Goal: Task Accomplishment & Management: Use online tool/utility

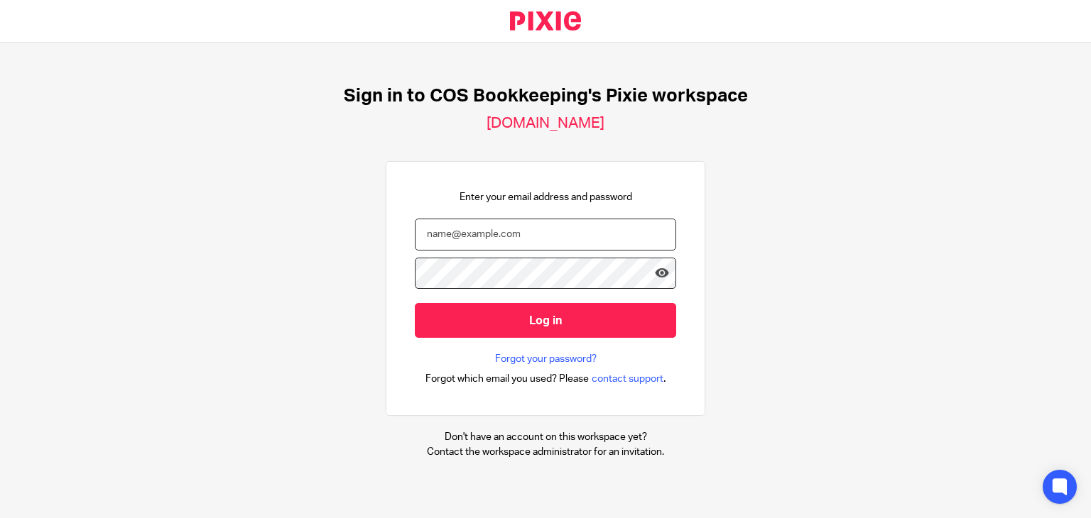
click at [456, 227] on input "email" at bounding box center [545, 235] width 261 height 32
type input "steph.boyle@cosbookkeeping.co.uk"
click at [415, 303] on input "Log in" at bounding box center [545, 320] width 261 height 35
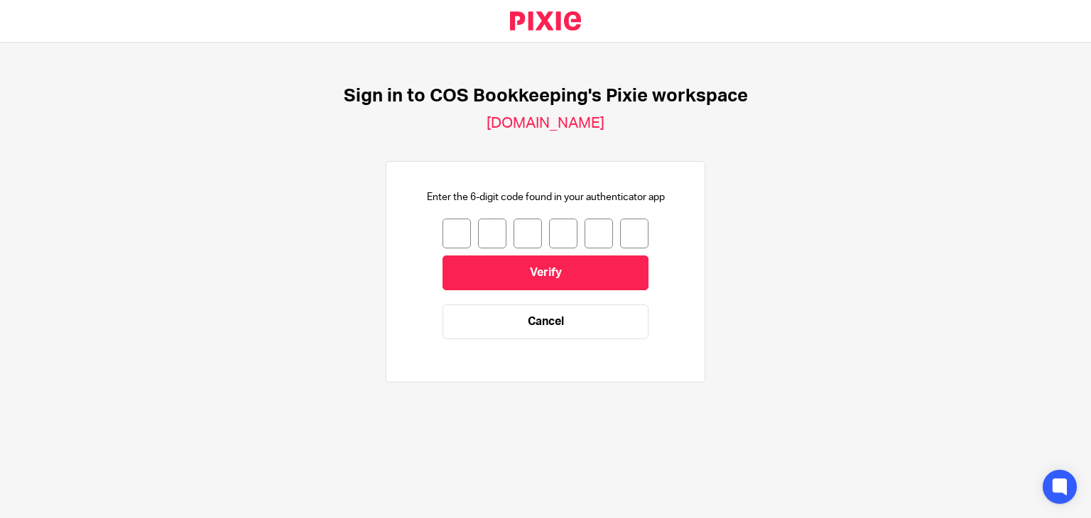
click at [456, 227] on input "number" at bounding box center [456, 234] width 28 height 30
type input "4"
type input "3"
type input "5"
type input "8"
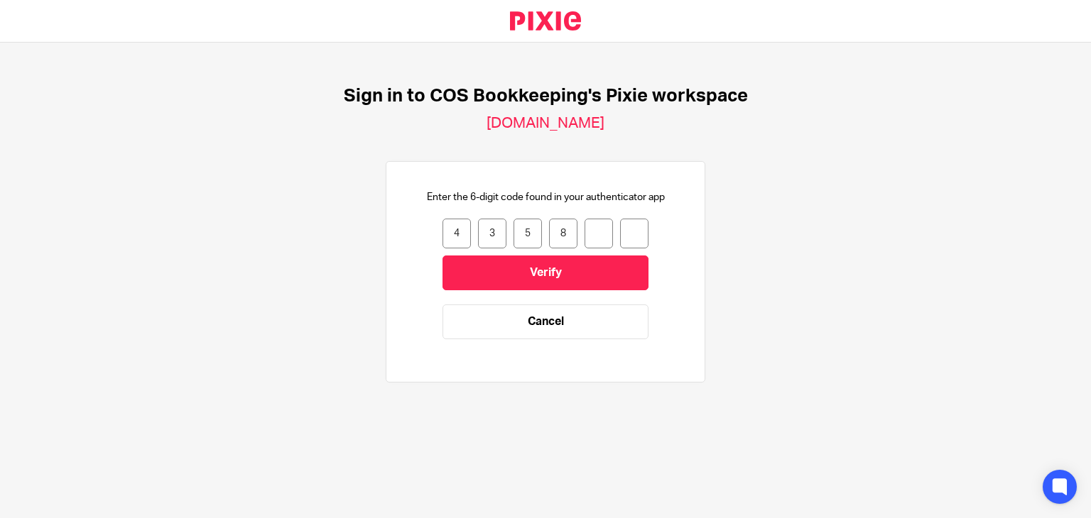
type input "4"
type input "5"
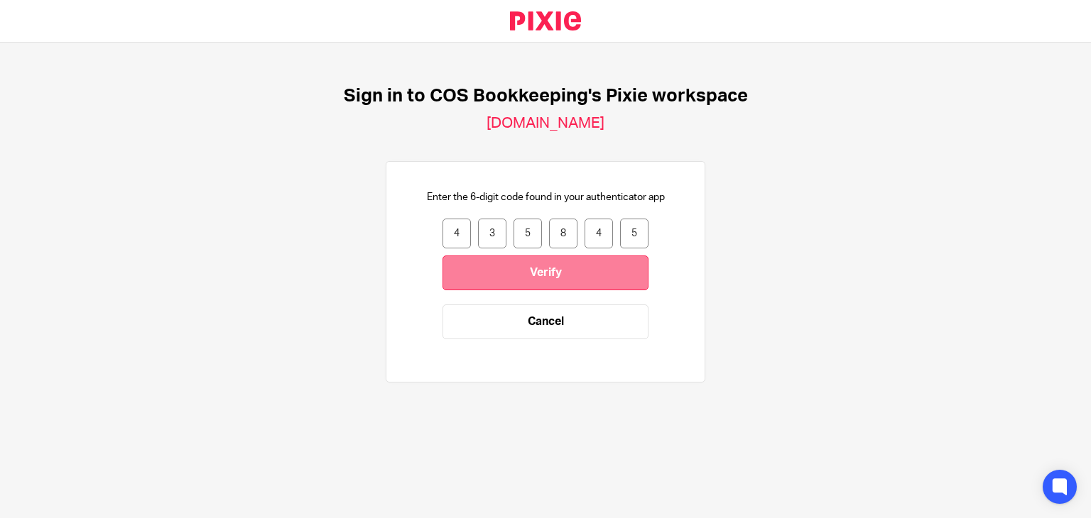
click at [477, 271] on input "Verify" at bounding box center [545, 273] width 206 height 35
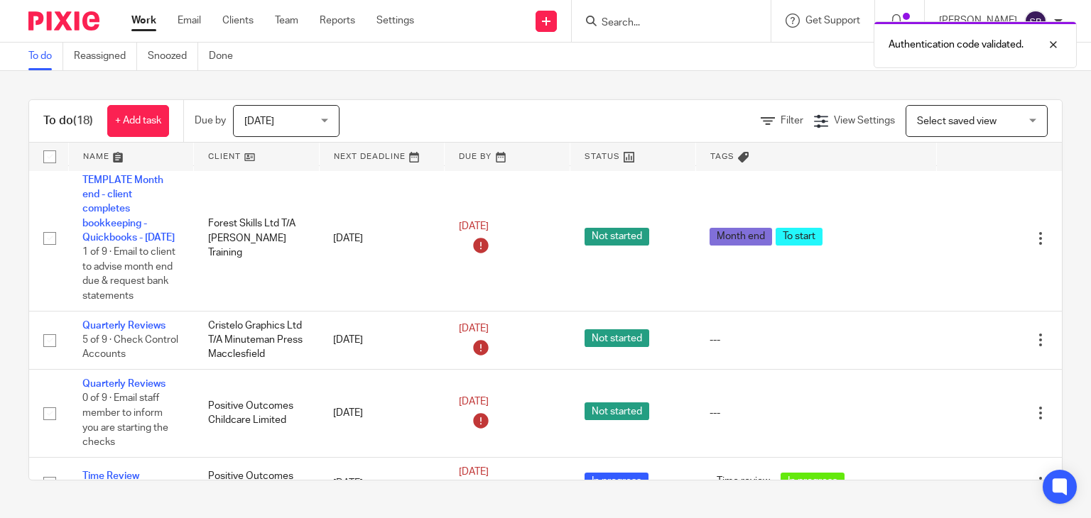
scroll to position [426, 0]
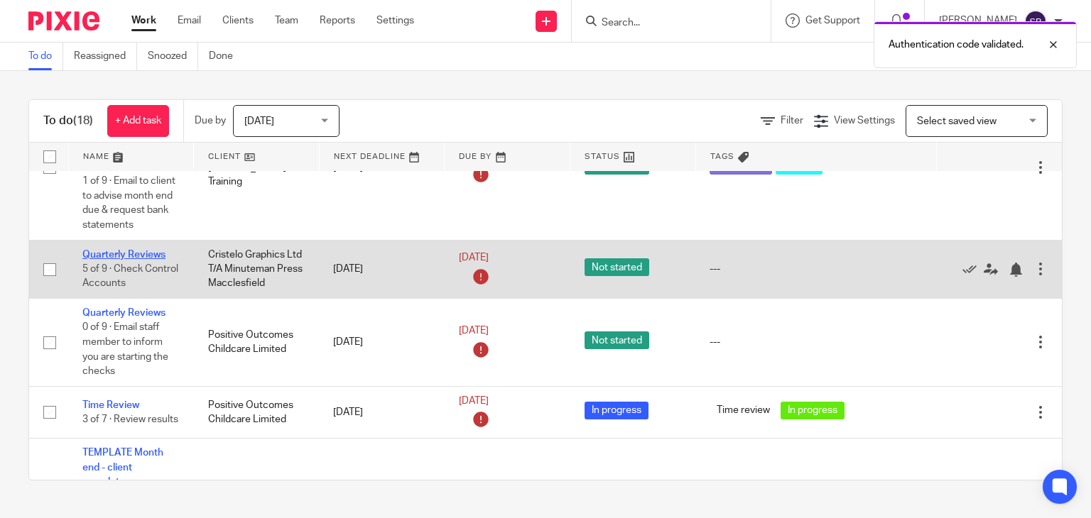
click at [147, 260] on link "Quarterly Reviews" at bounding box center [123, 255] width 83 height 10
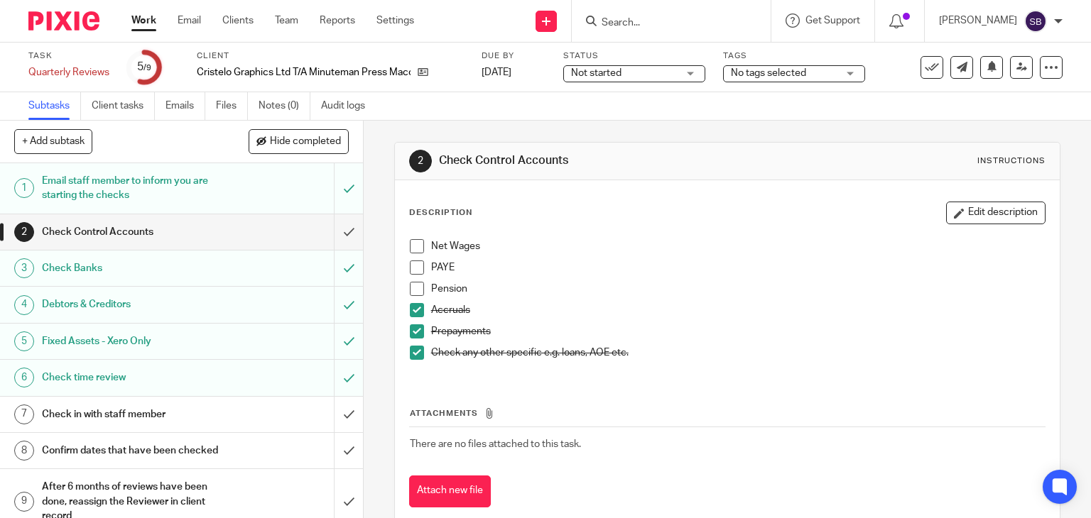
click at [415, 266] on span at bounding box center [417, 268] width 14 height 14
drag, startPoint x: 415, startPoint y: 288, endPoint x: 601, endPoint y: 280, distance: 186.2
click at [415, 288] on span at bounding box center [417, 289] width 14 height 14
click at [417, 246] on span at bounding box center [417, 246] width 14 height 14
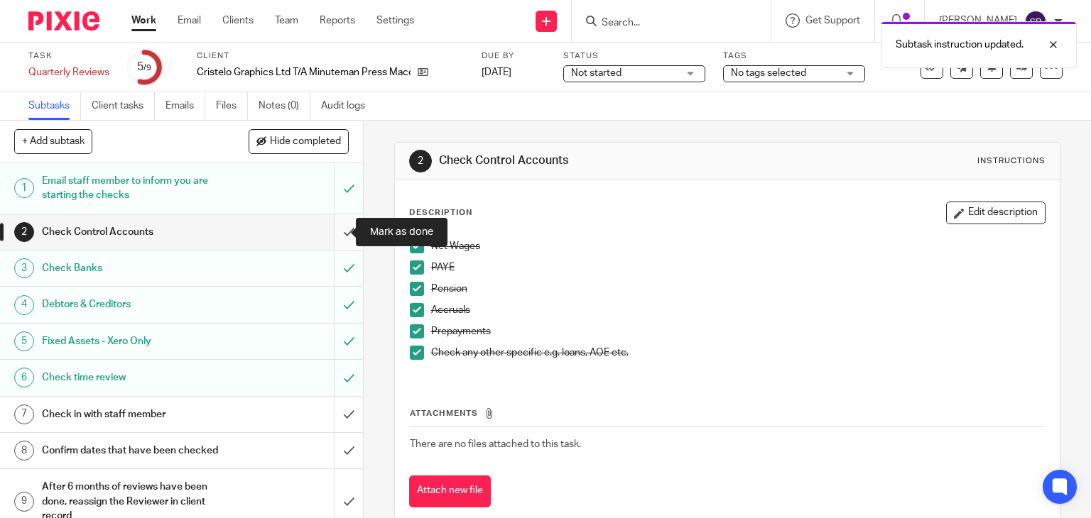
click at [339, 232] on input "submit" at bounding box center [181, 232] width 363 height 36
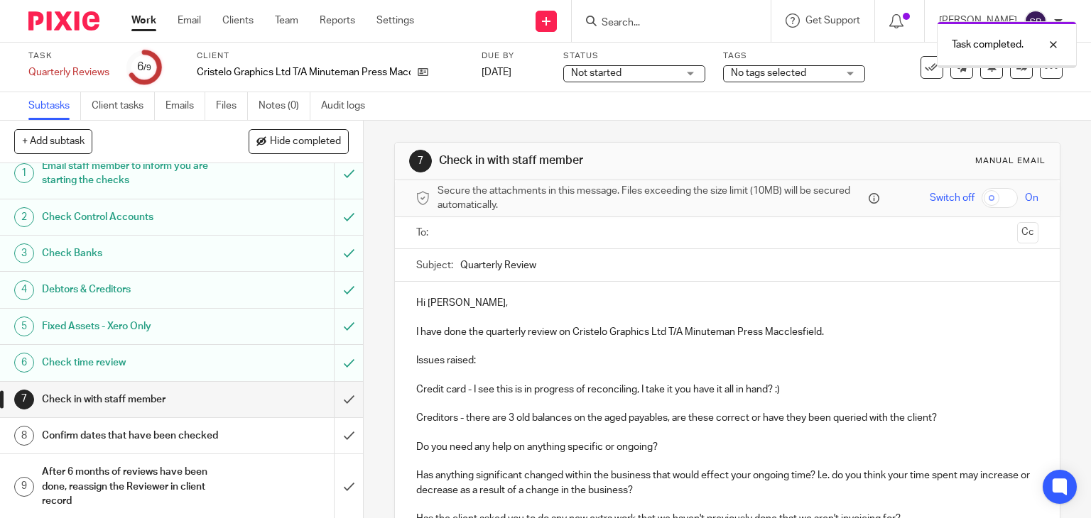
scroll to position [30, 0]
click at [501, 232] on input "text" at bounding box center [726, 233] width 569 height 16
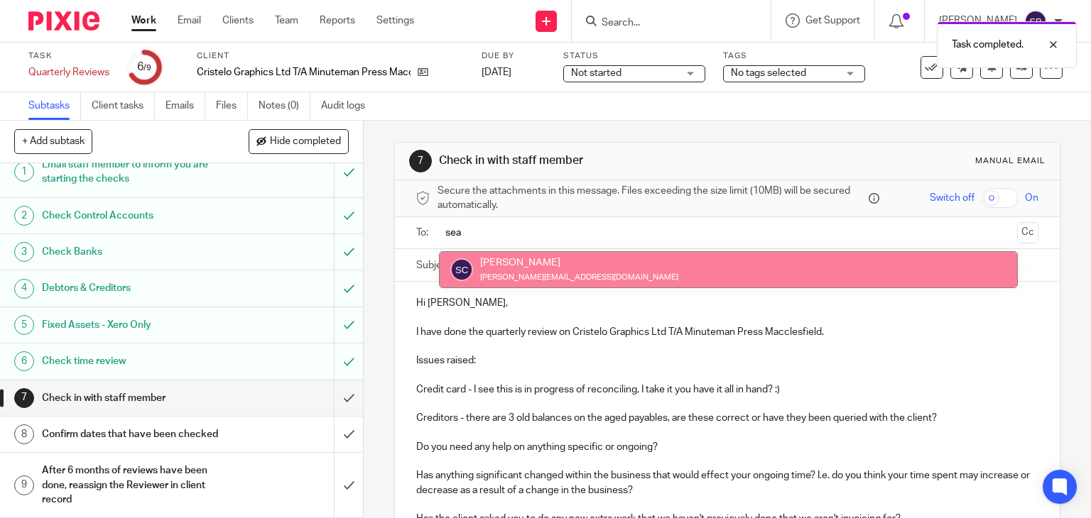
type input "sea"
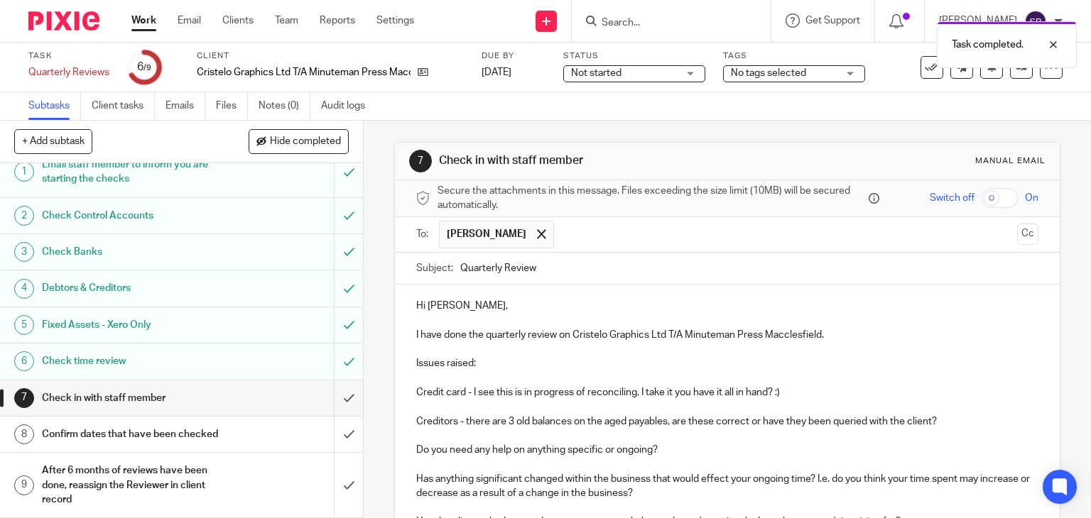
click at [596, 268] on input "Quarterly Review" at bounding box center [749, 269] width 579 height 32
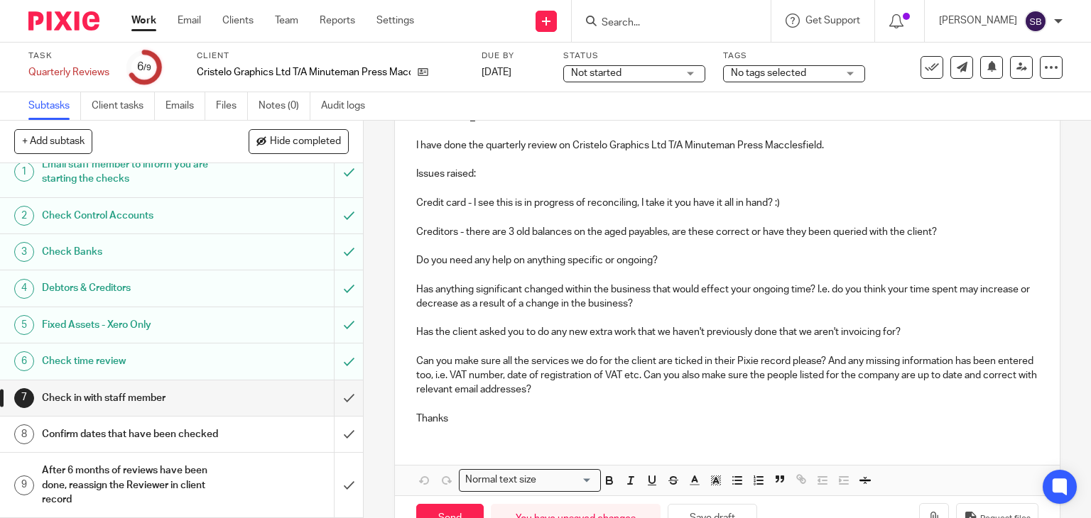
scroll to position [213, 0]
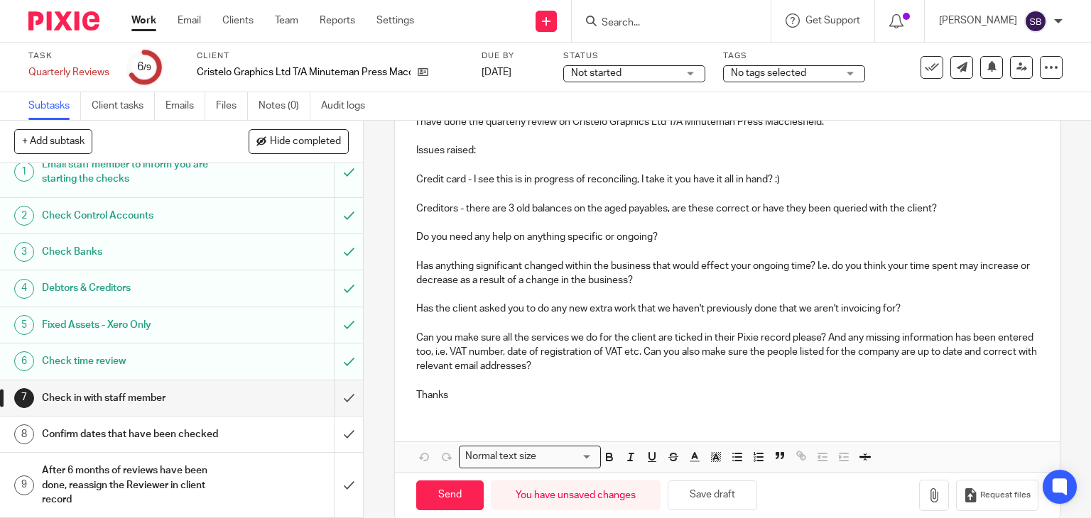
type input "Quarterly Review - Minuteman"
click at [498, 397] on p "Thanks" at bounding box center [727, 395] width 623 height 14
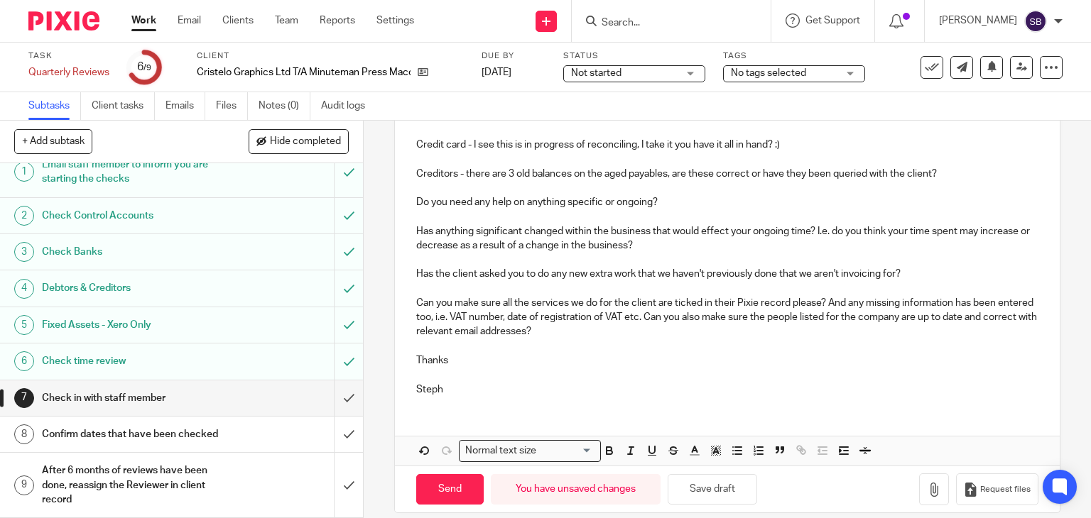
scroll to position [262, 0]
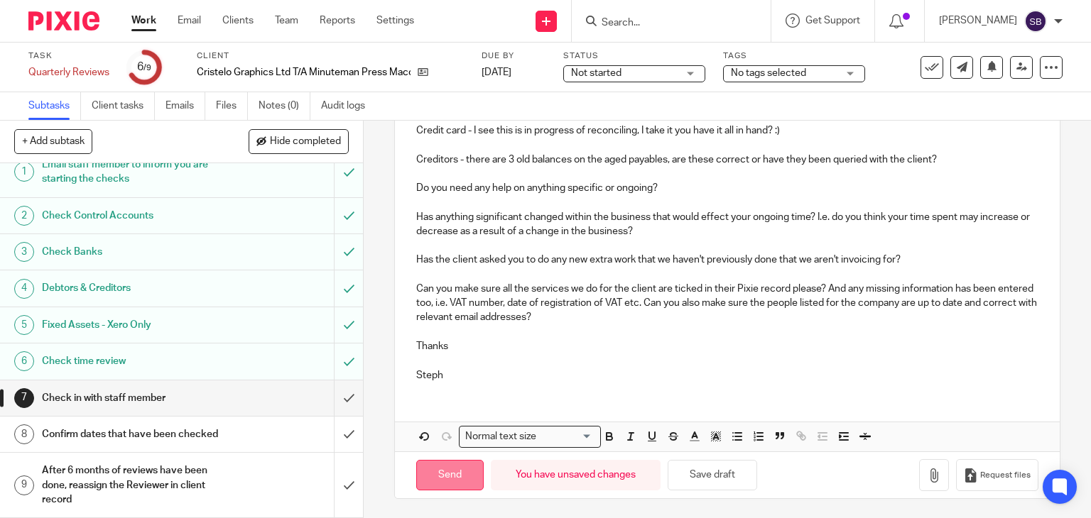
click at [458, 475] on input "Send" at bounding box center [449, 475] width 67 height 31
type input "Sent"
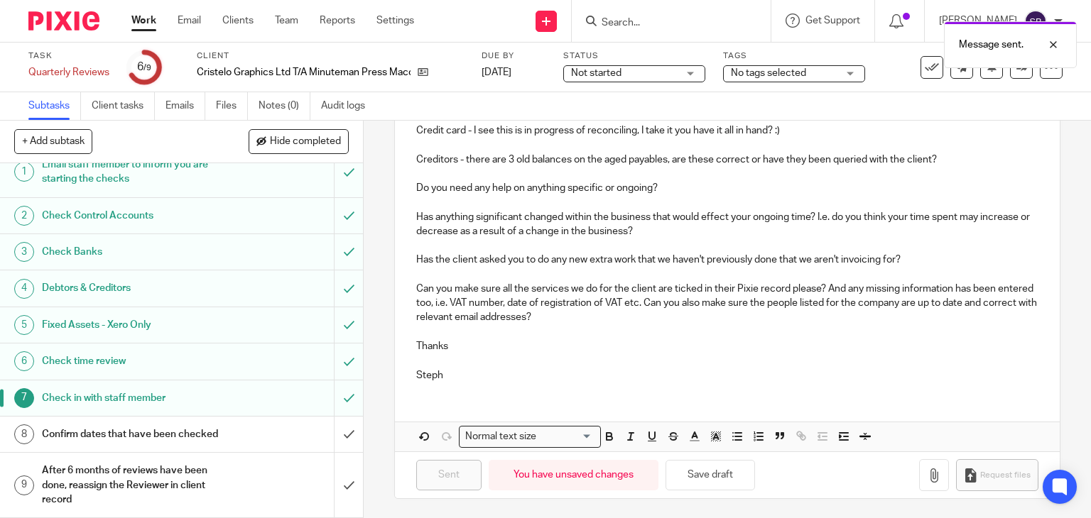
click at [163, 424] on h1 "Confirm dates that have been checked" at bounding box center [134, 434] width 185 height 21
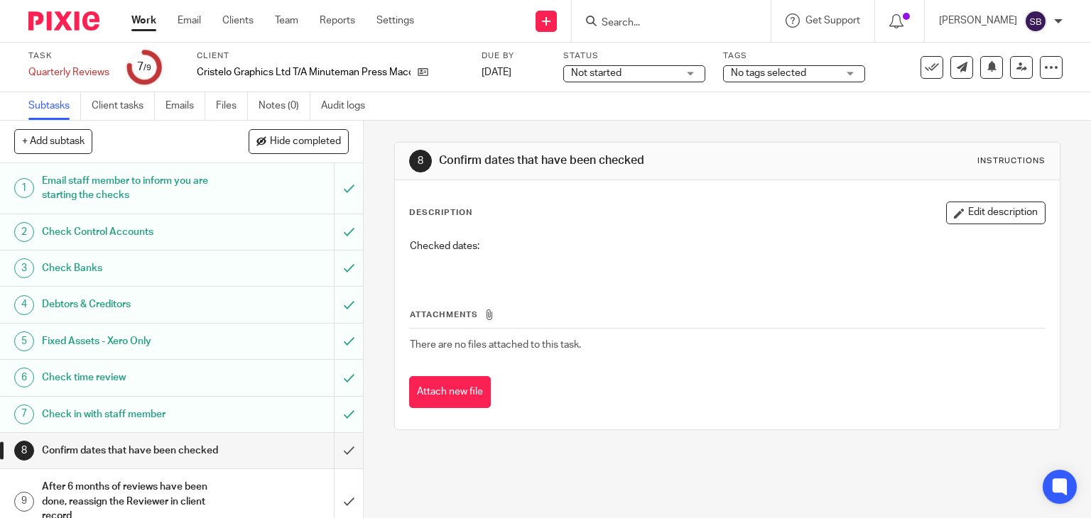
click at [977, 212] on button "Edit description" at bounding box center [995, 213] width 99 height 23
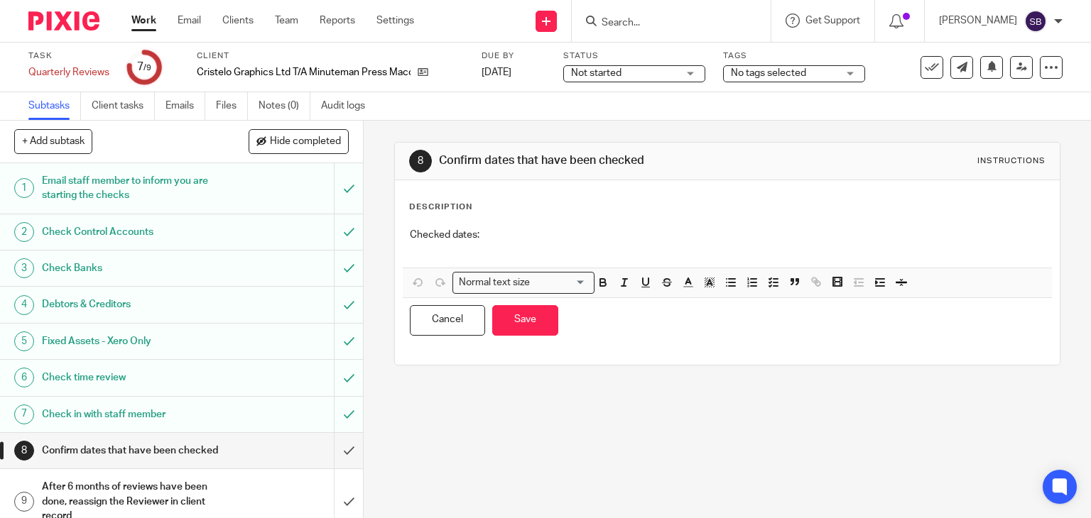
click at [549, 228] on p "Checked dates:" at bounding box center [728, 235] width 636 height 14
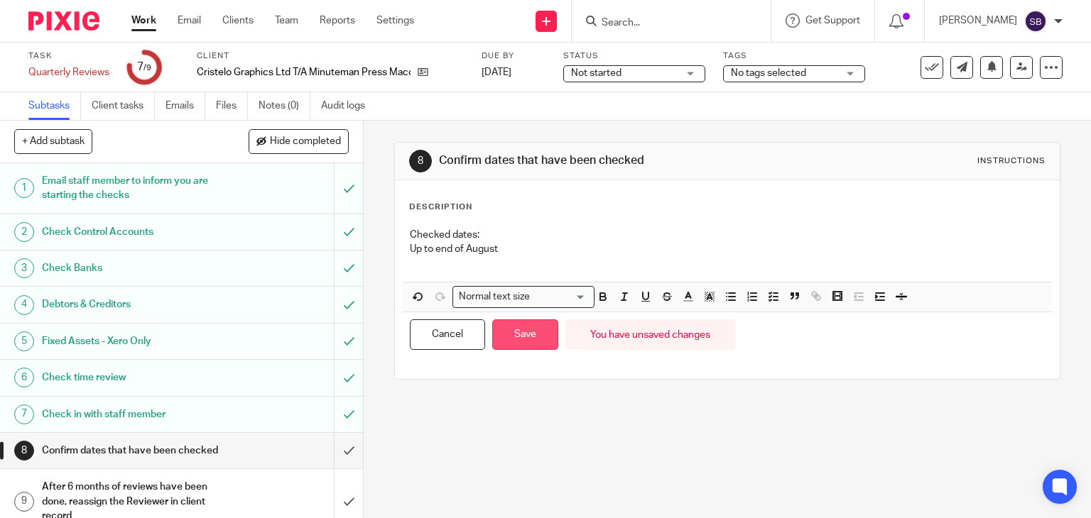
click at [539, 334] on button "Save" at bounding box center [525, 335] width 66 height 31
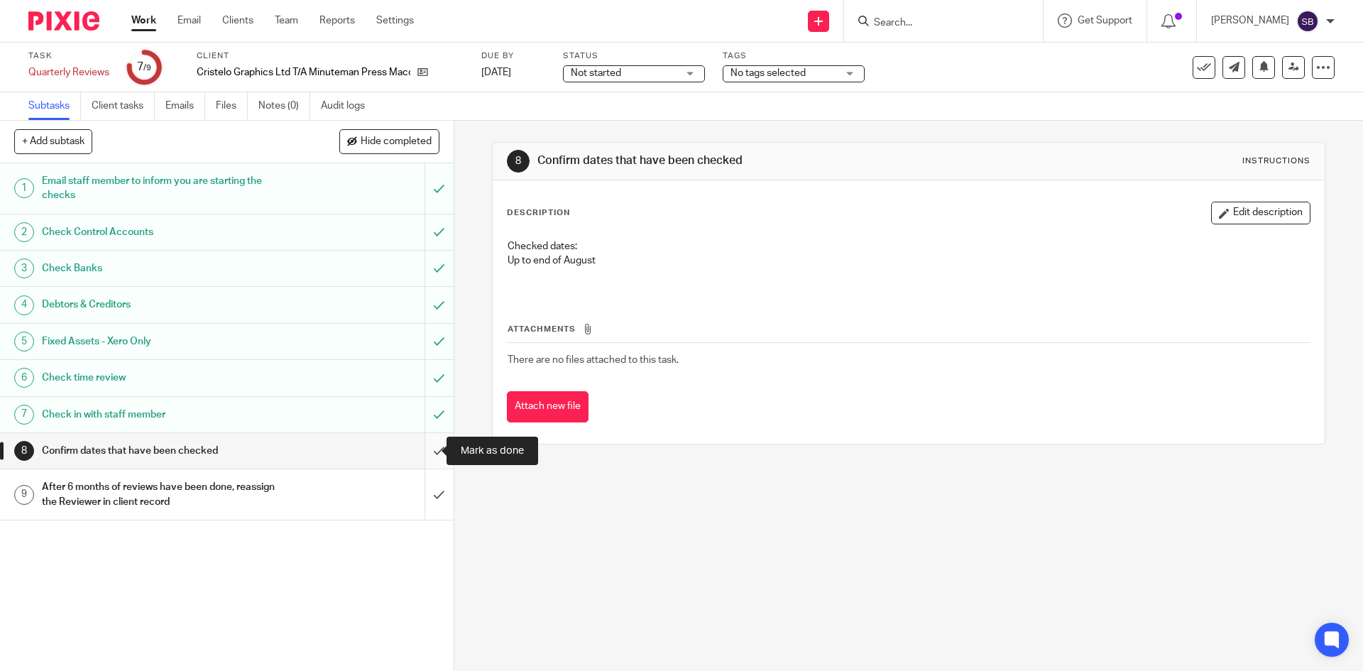
click at [418, 450] on input "submit" at bounding box center [227, 451] width 454 height 36
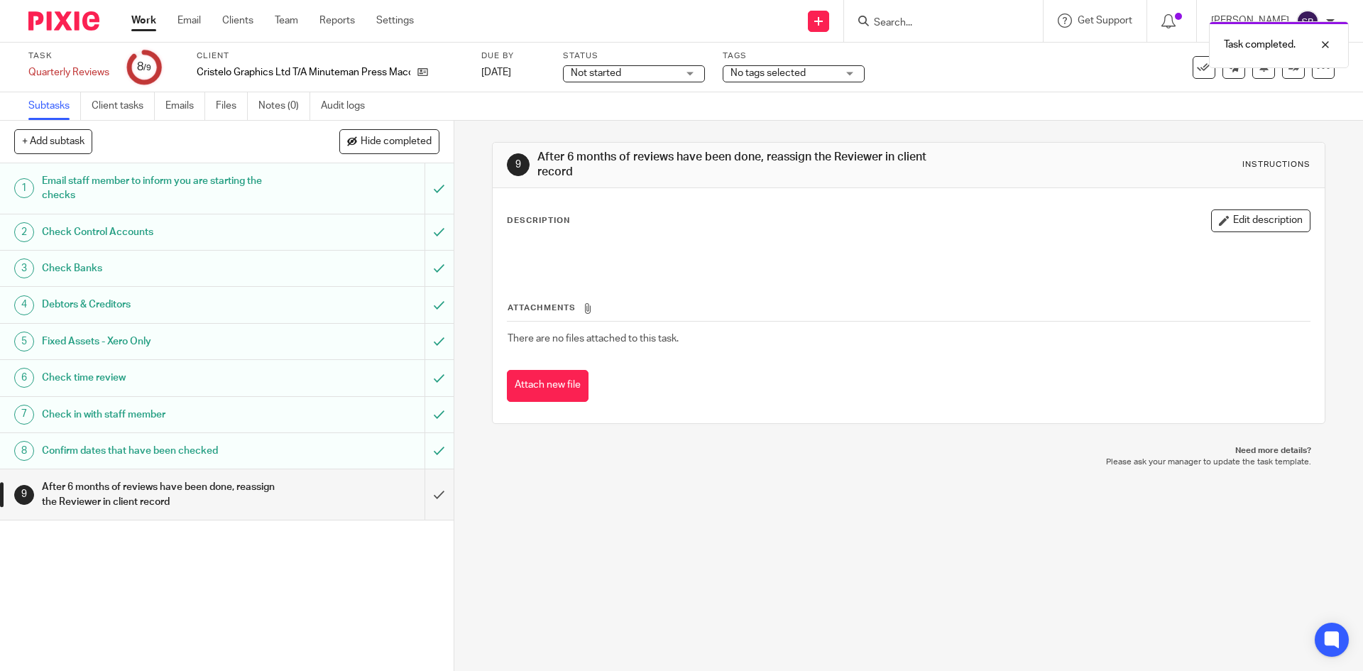
click at [422, 494] on input "submit" at bounding box center [227, 494] width 454 height 50
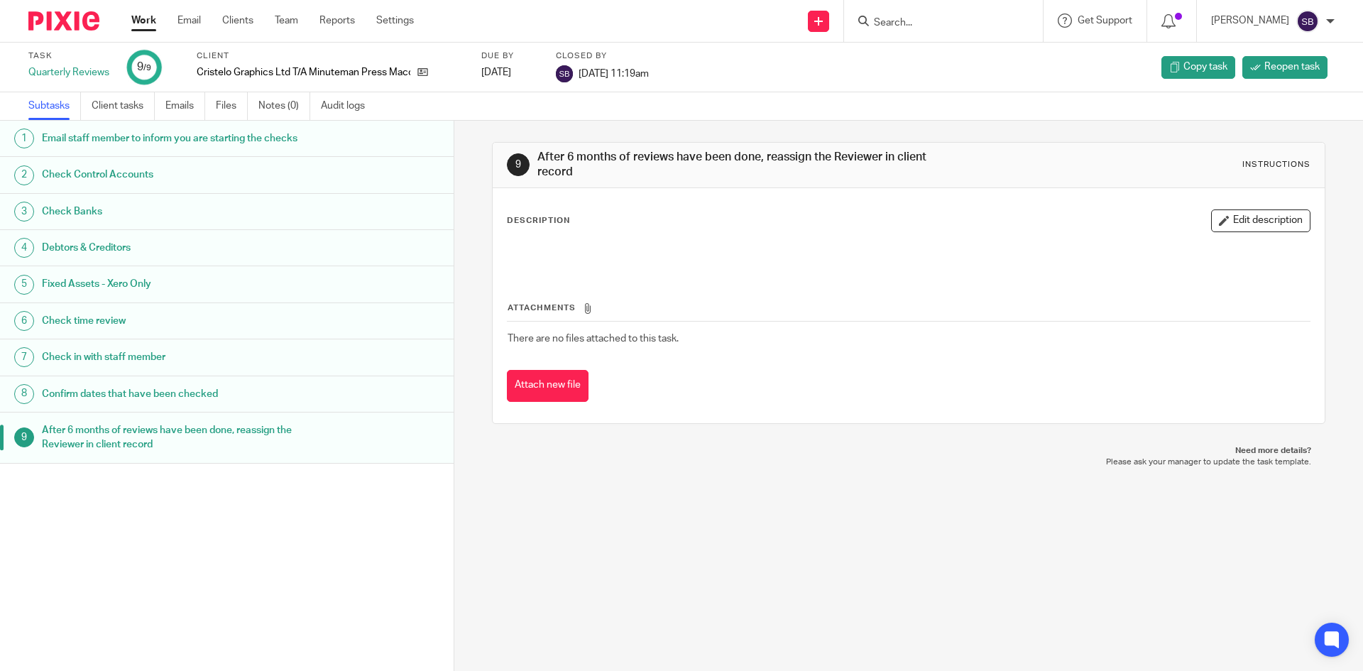
click at [926, 24] on input "Search" at bounding box center [937, 23] width 128 height 13
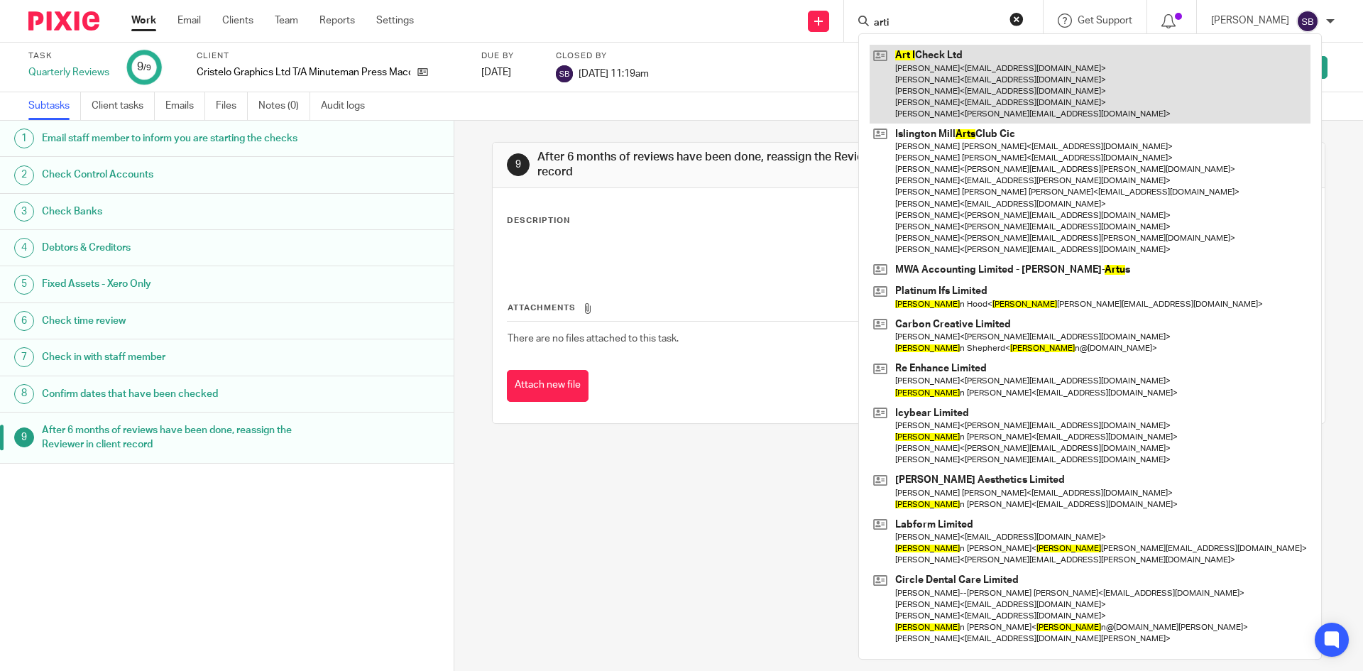
type input "arti"
click at [978, 92] on link at bounding box center [1090, 84] width 441 height 79
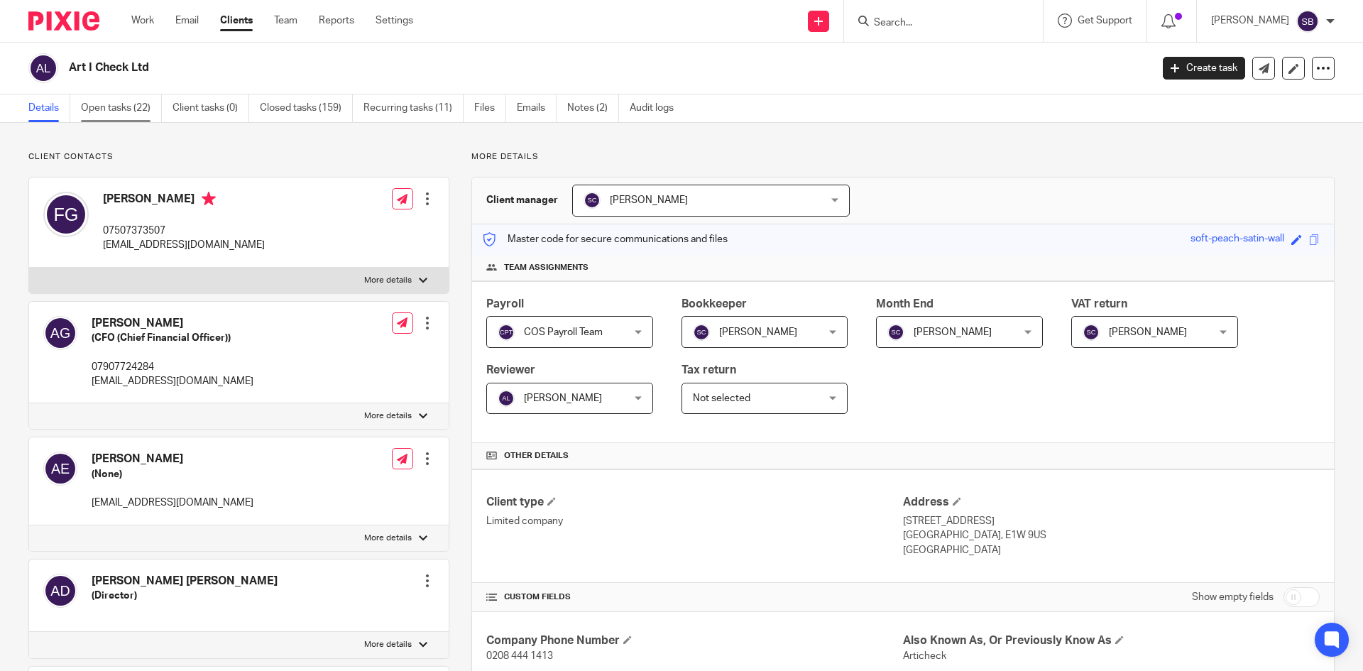
click at [126, 108] on link "Open tasks (22)" at bounding box center [121, 108] width 81 height 28
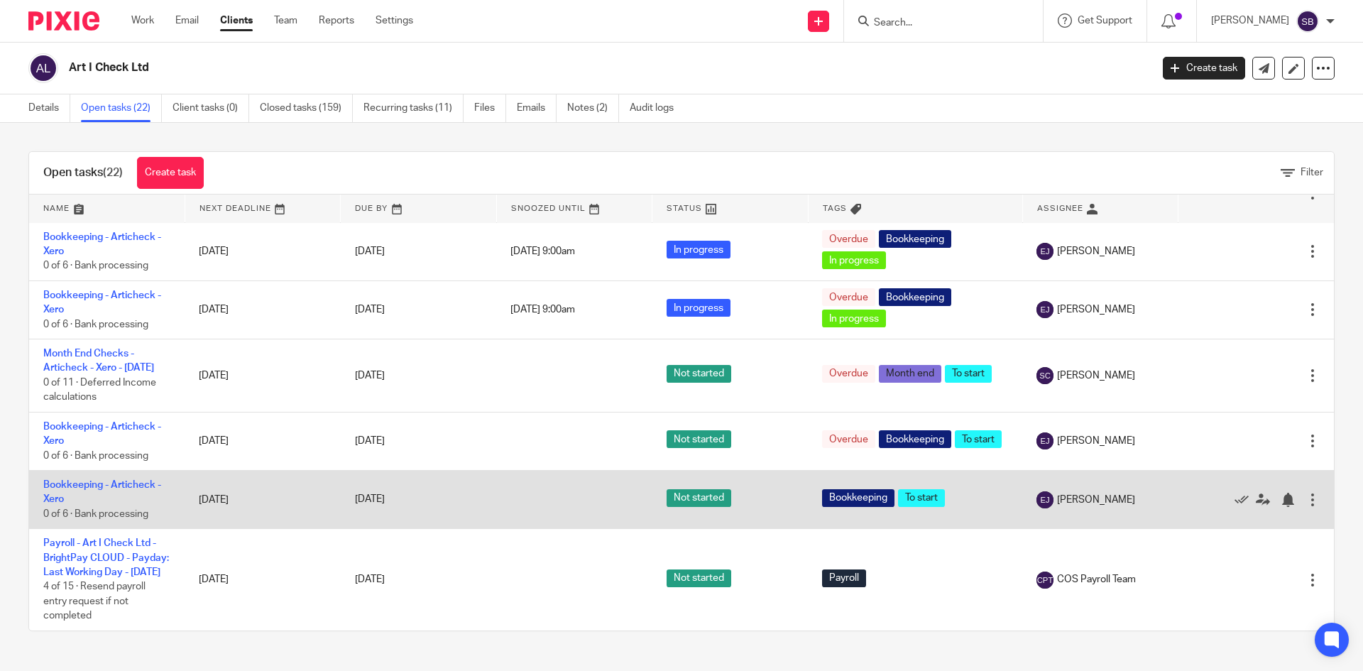
scroll to position [1145, 0]
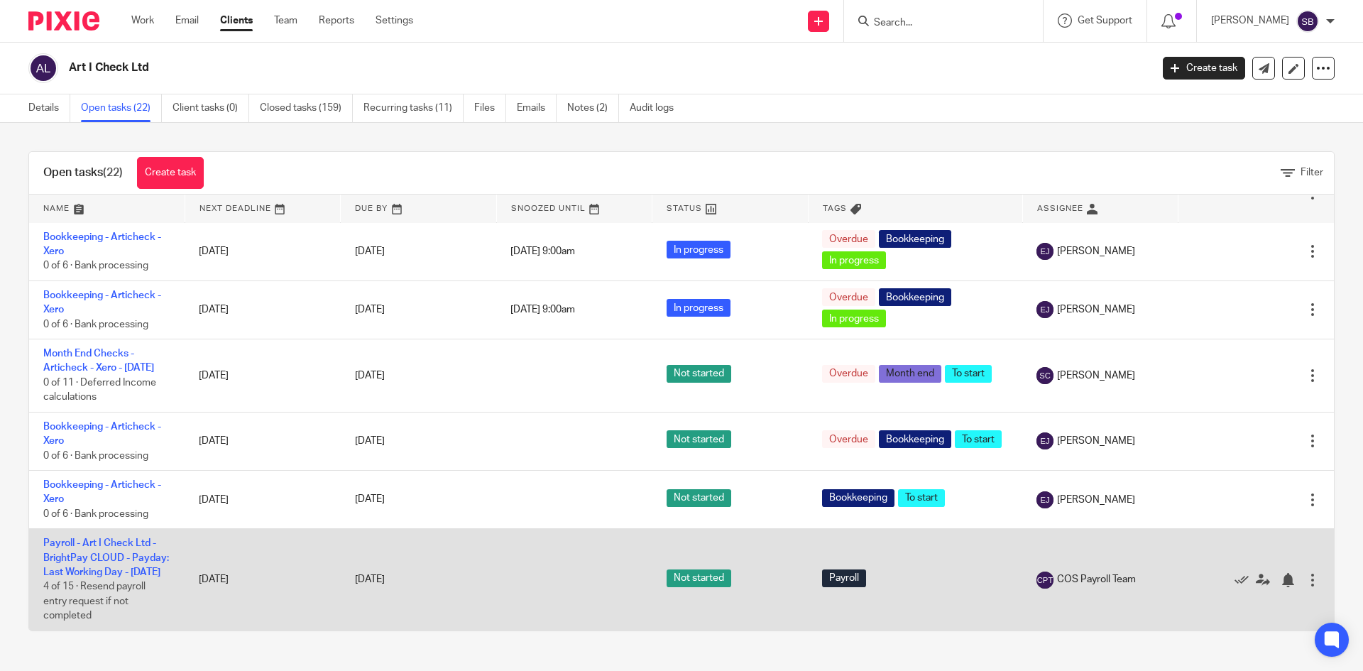
click at [106, 563] on td "Payroll - Art I Check Ltd - BrightPay CLOUD - Payday: Last Working Day - [DATE]…" at bounding box center [107, 580] width 156 height 102
click at [114, 557] on link "Payroll - Art I Check Ltd - BrightPay CLOUD - Payday: Last Working Day - [DATE]" at bounding box center [106, 557] width 126 height 39
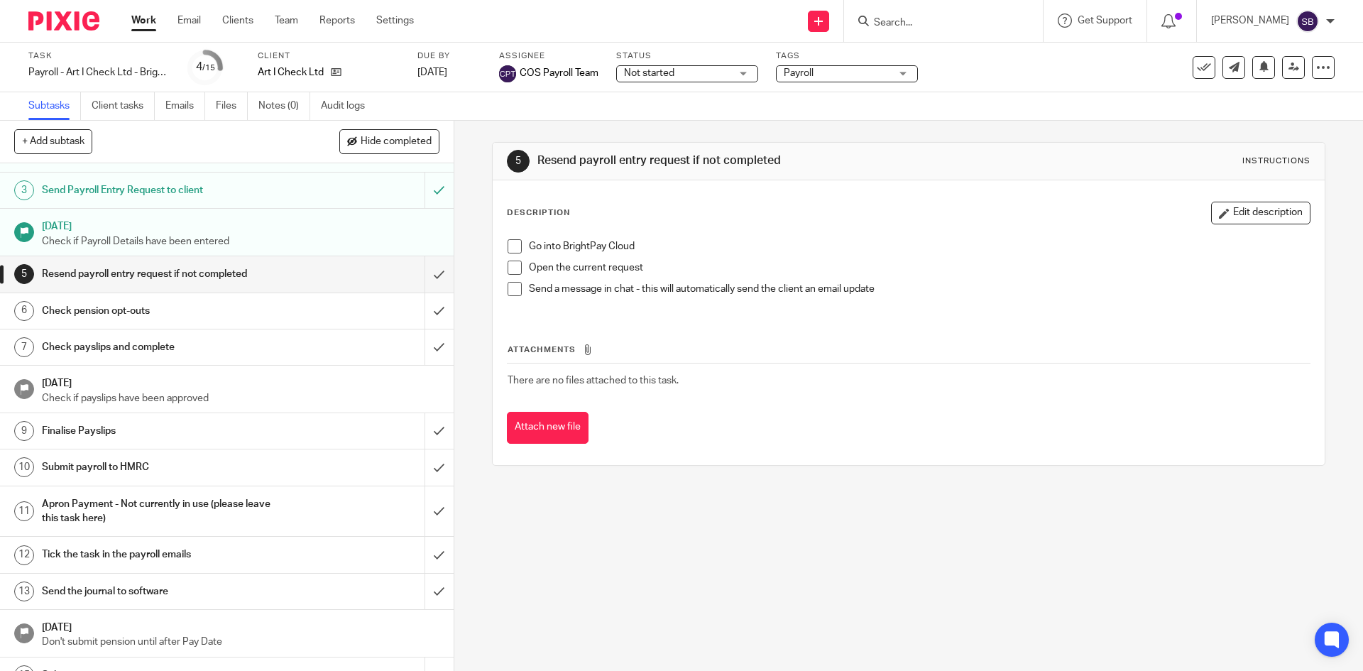
scroll to position [97, 0]
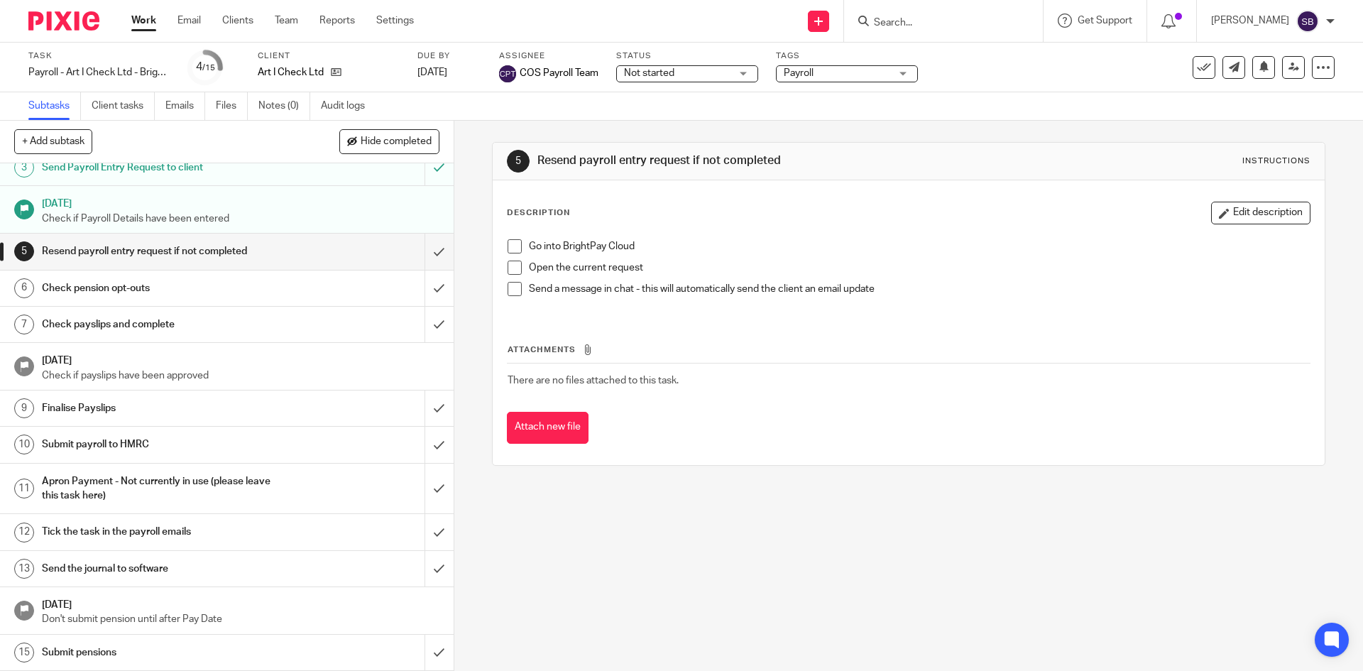
click at [141, 568] on h1 "Send the journal to software" at bounding box center [165, 568] width 246 height 21
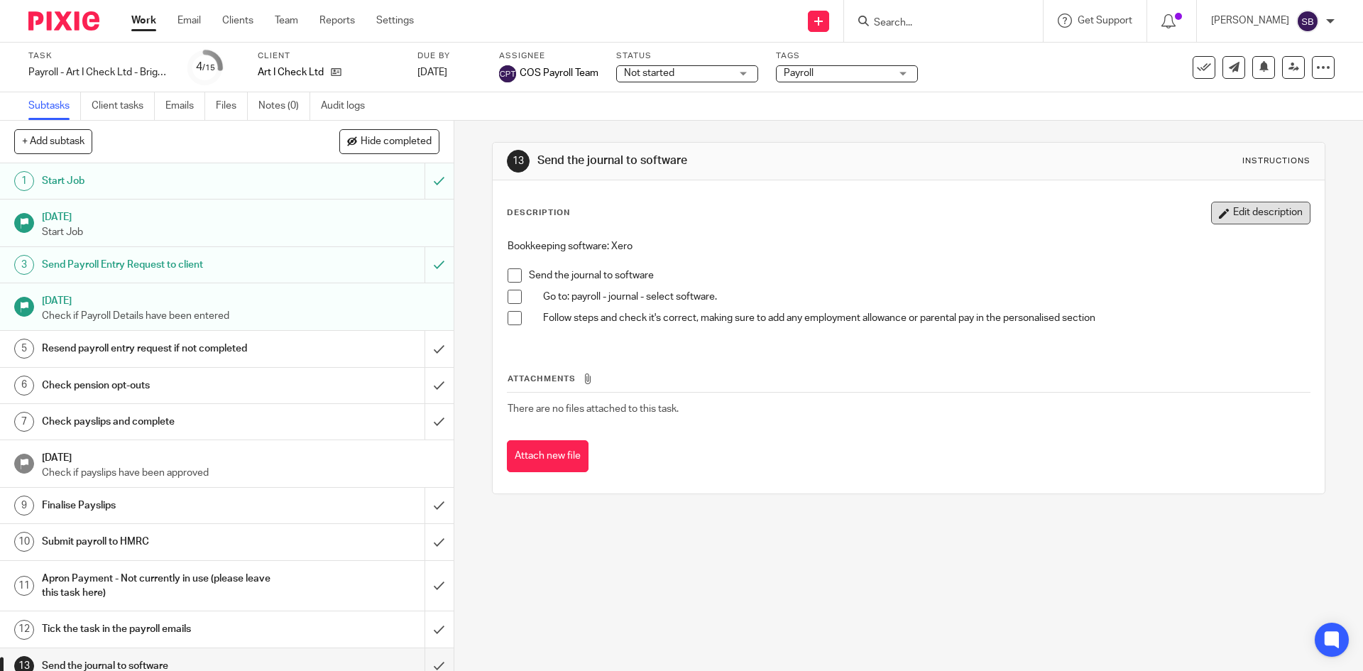
click at [1267, 216] on button "Edit description" at bounding box center [1260, 213] width 99 height 23
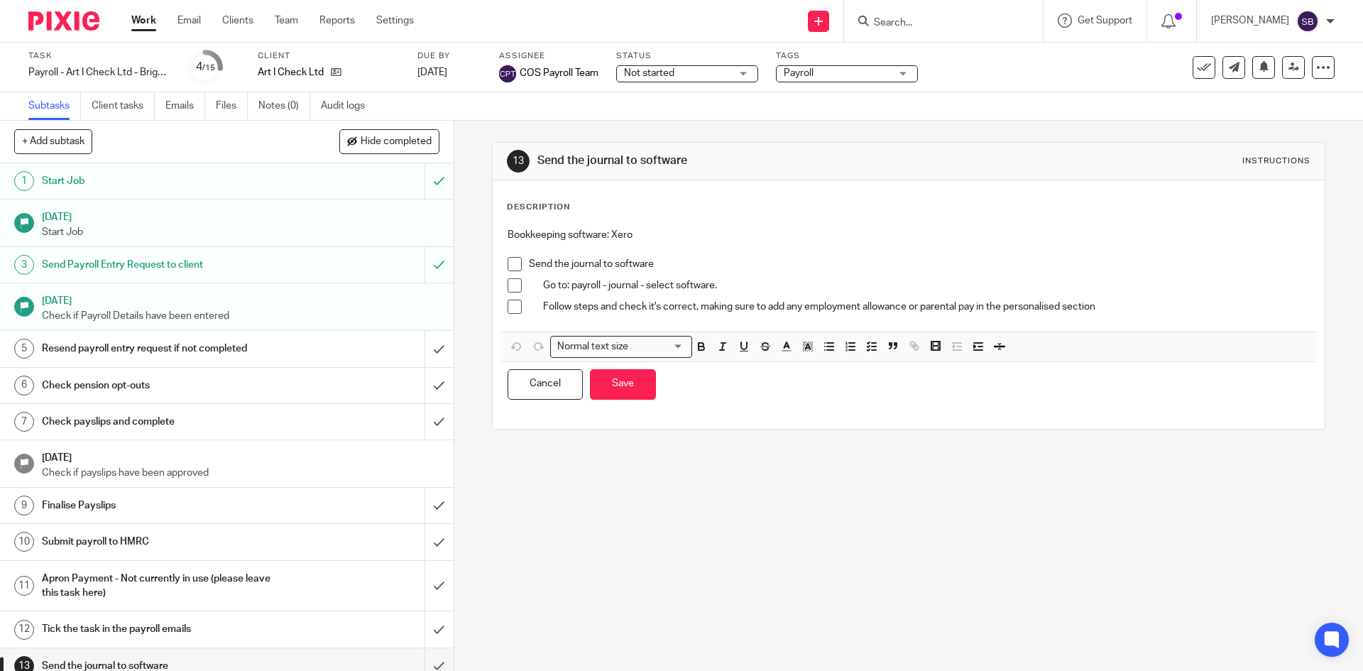
click at [740, 158] on h1 "Send the journal to software" at bounding box center [739, 160] width 402 height 15
click at [1270, 156] on div "Instructions" at bounding box center [1277, 161] width 68 height 11
click at [576, 195] on div "Description Bookkeeping software: Xero Send the journal to software Go to: payr…" at bounding box center [908, 304] width 831 height 249
click at [606, 231] on p "Bookkeeping software: Xero" at bounding box center [909, 235] width 802 height 14
click at [508, 234] on p "Bookkeeping software: Xero" at bounding box center [909, 235] width 802 height 14
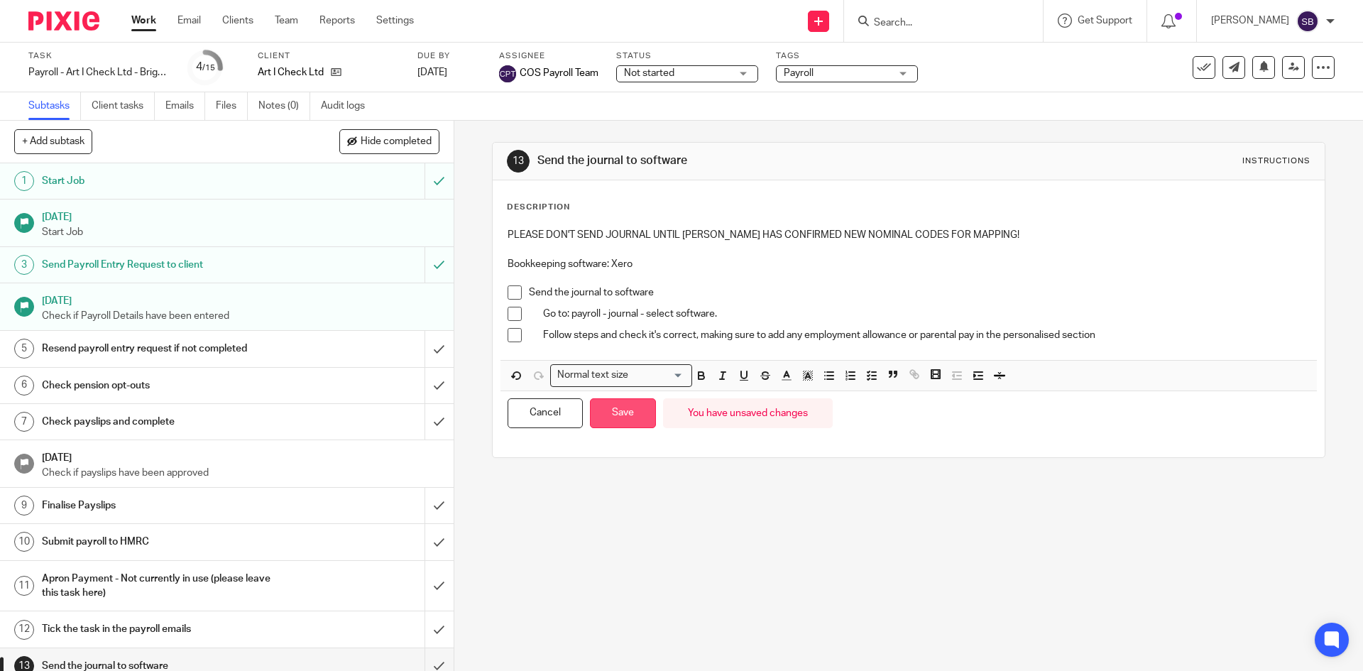
click at [620, 422] on button "Save" at bounding box center [623, 413] width 66 height 31
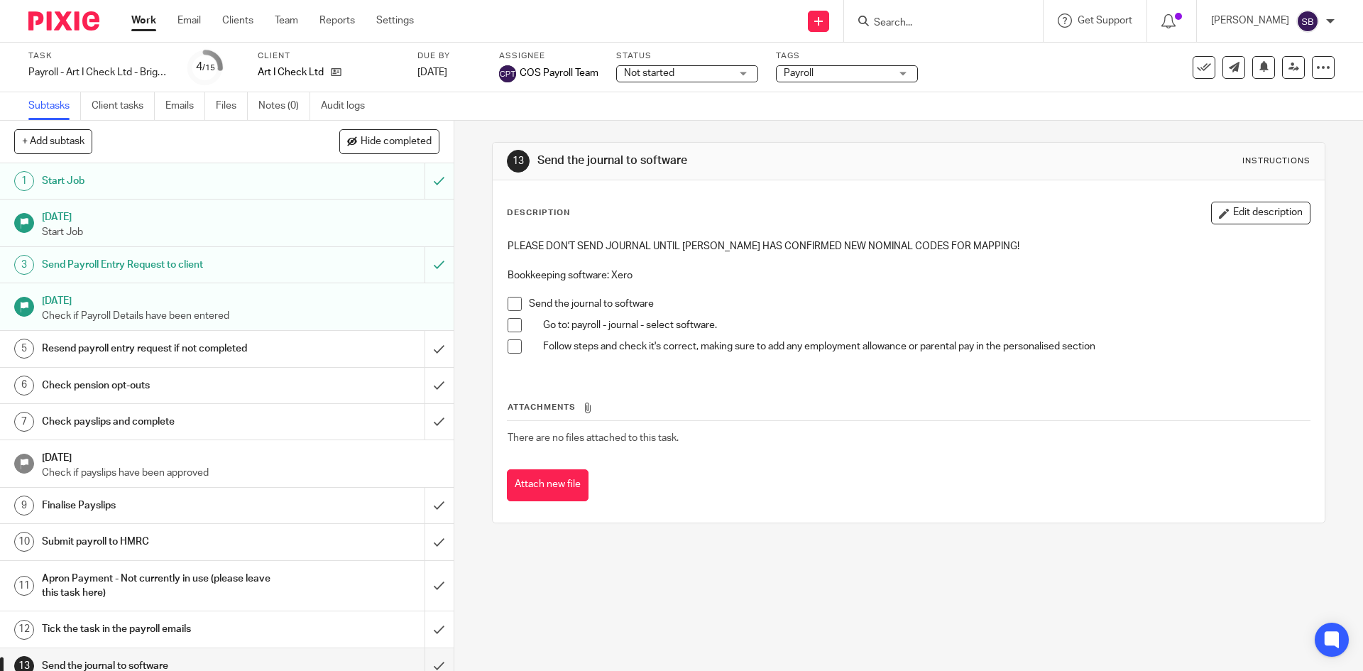
click at [146, 14] on link "Work" at bounding box center [143, 20] width 25 height 14
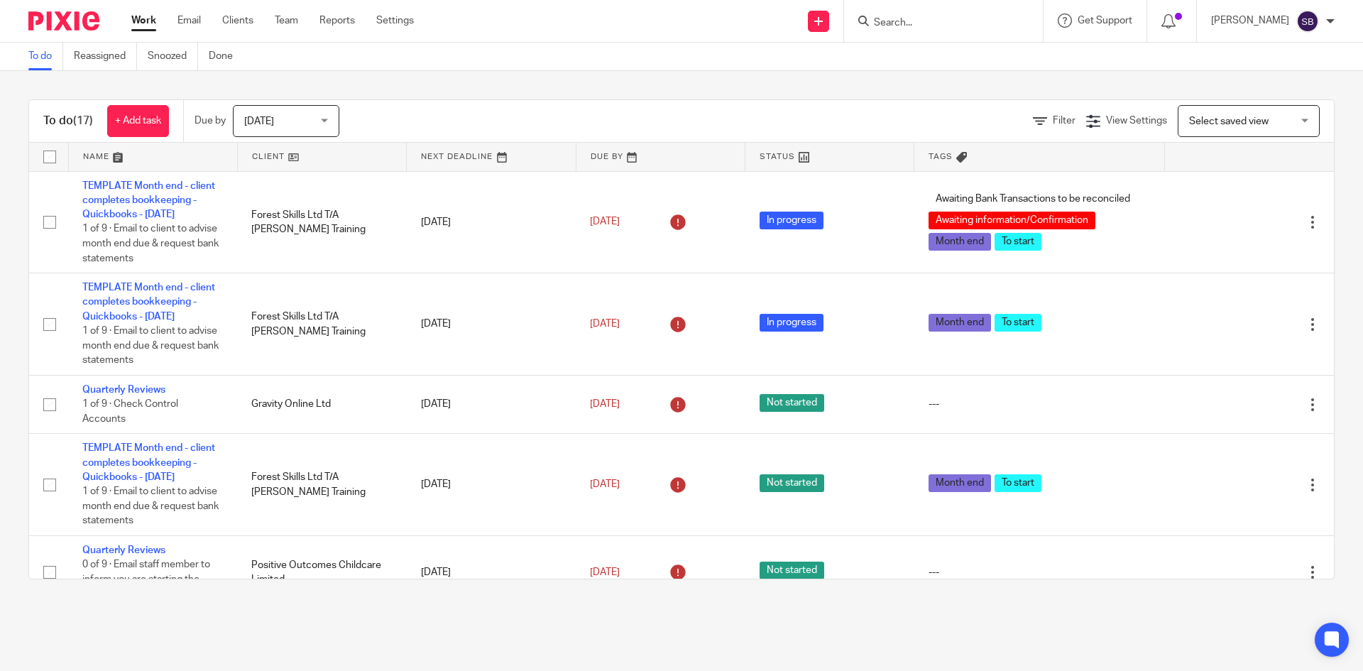
click at [1327, 96] on div "To do (17) + Add task Due by [DATE] [DATE] [DATE] [DATE] This week Next week Th…" at bounding box center [681, 339] width 1363 height 537
